Goal: Task Accomplishment & Management: Use online tool/utility

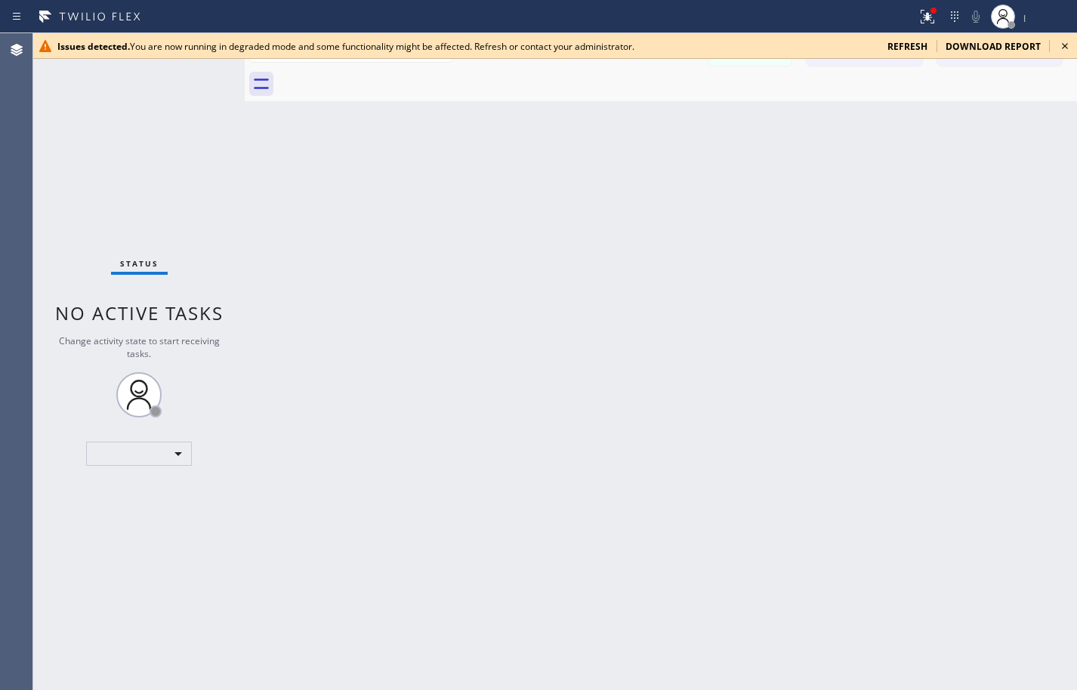
click at [1043, 148] on div "Back to Dashboard Change Sender ID Customers Technicians Select a contact Outbo…" at bounding box center [661, 361] width 832 height 657
click at [903, 52] on span "refresh" at bounding box center [907, 46] width 40 height 13
